Goal: Task Accomplishment & Management: Use online tool/utility

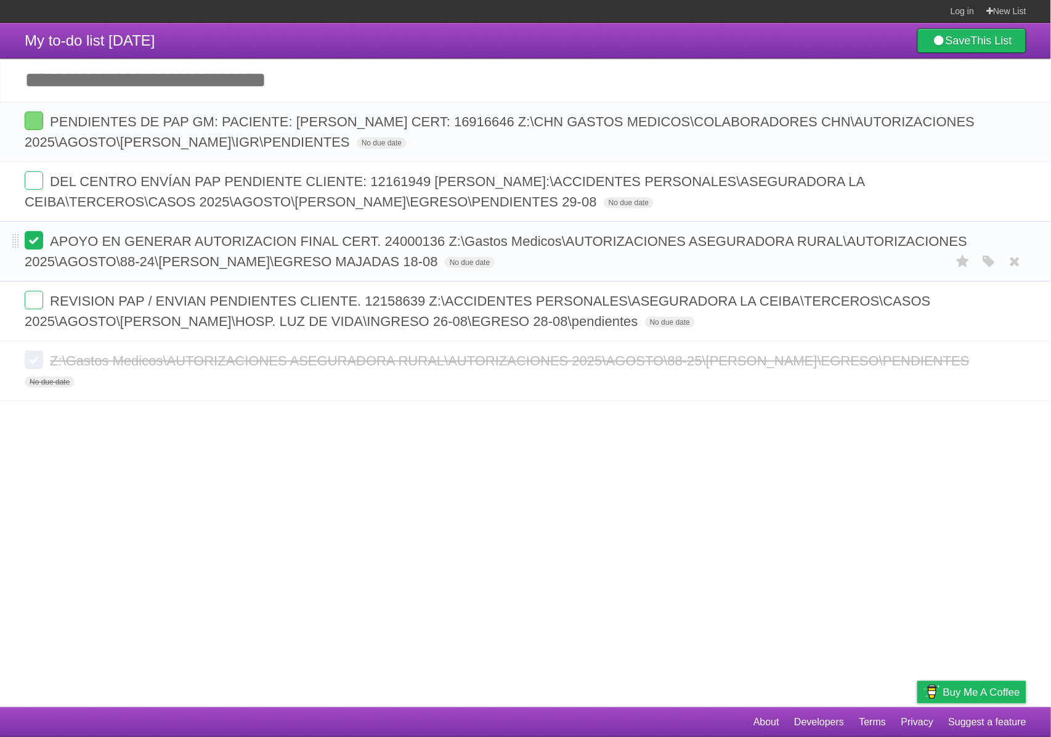
click at [33, 248] on label at bounding box center [34, 240] width 18 height 18
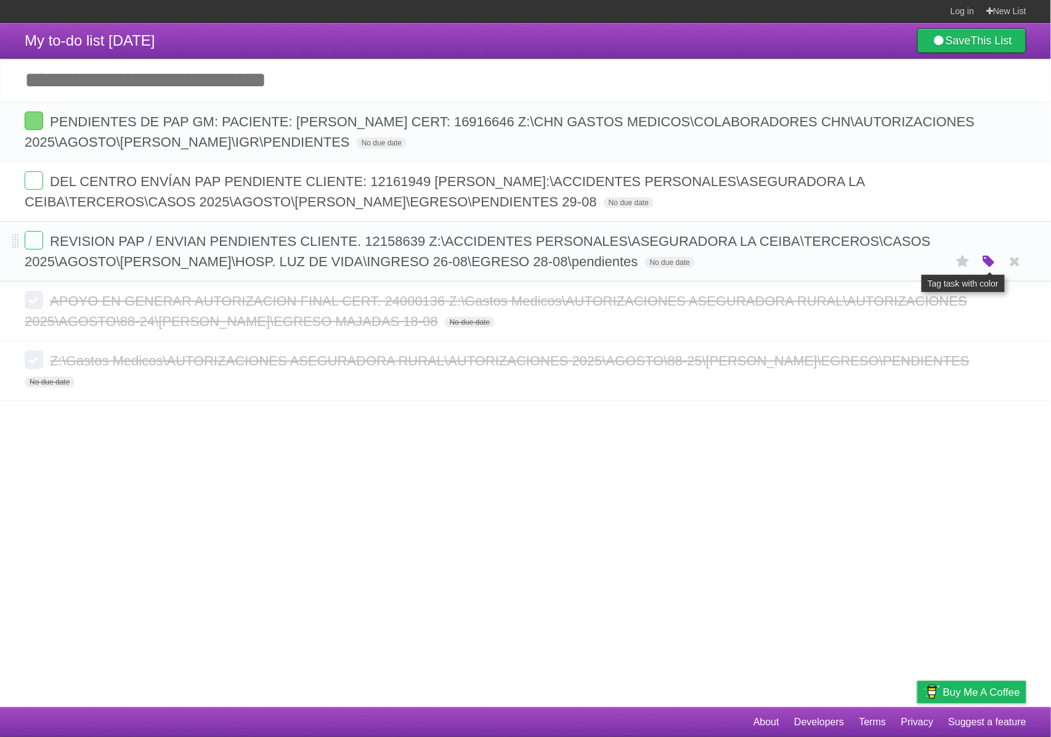
click at [992, 264] on icon "button" at bounding box center [988, 262] width 17 height 16
click at [920, 262] on label "Purple" at bounding box center [919, 261] width 14 height 14
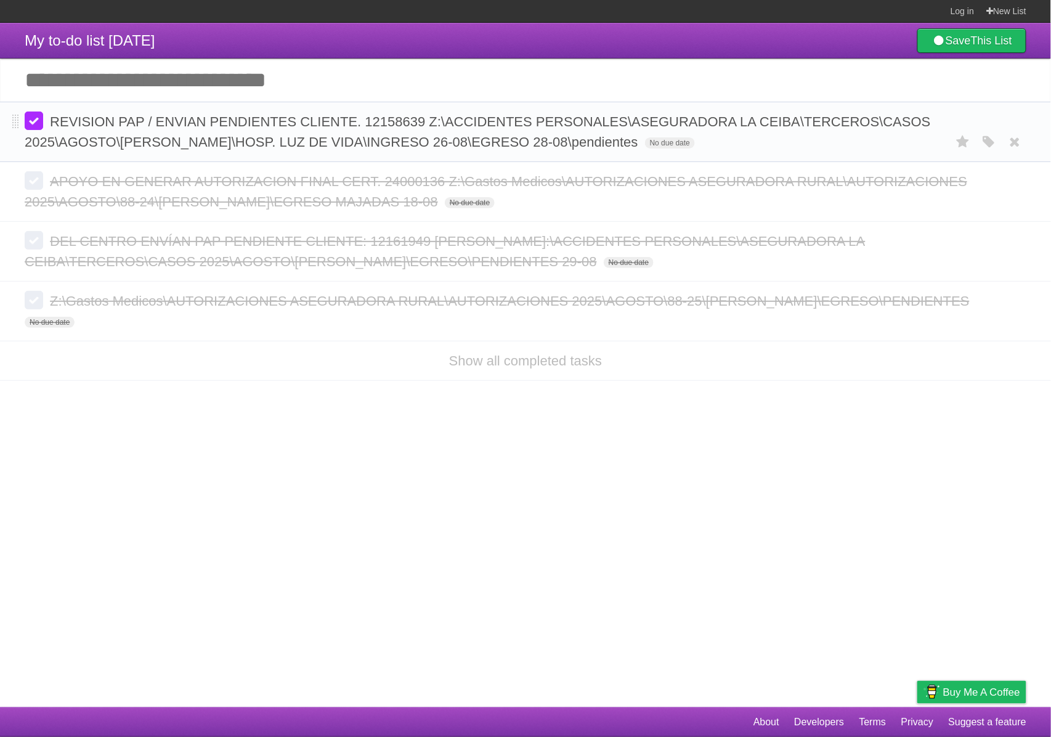
click at [38, 124] on label at bounding box center [34, 121] width 18 height 18
